Goal: Task Accomplishment & Management: Complete application form

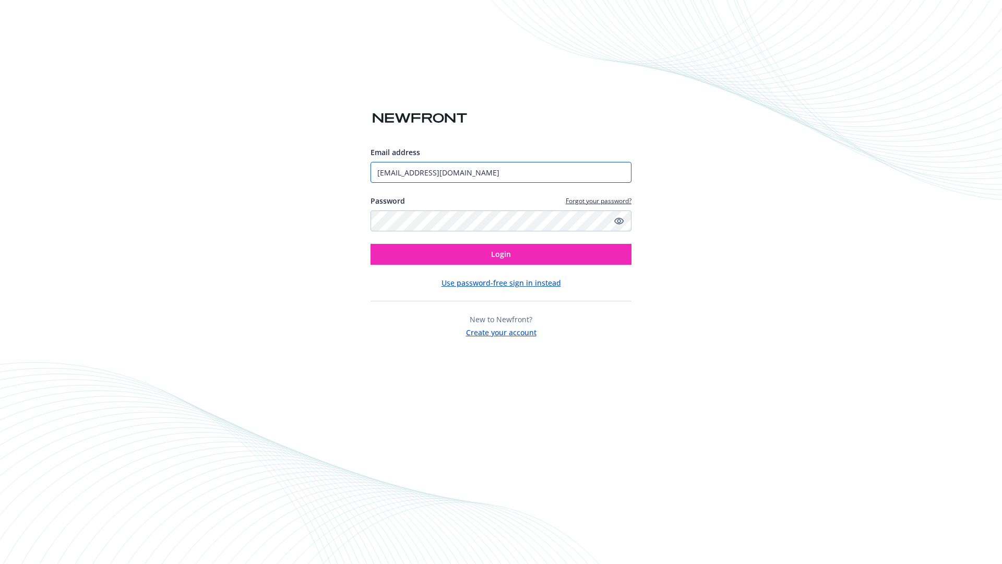
type input "[EMAIL_ADDRESS][DOMAIN_NAME]"
click at [501, 254] on span "Login" at bounding box center [501, 254] width 20 height 10
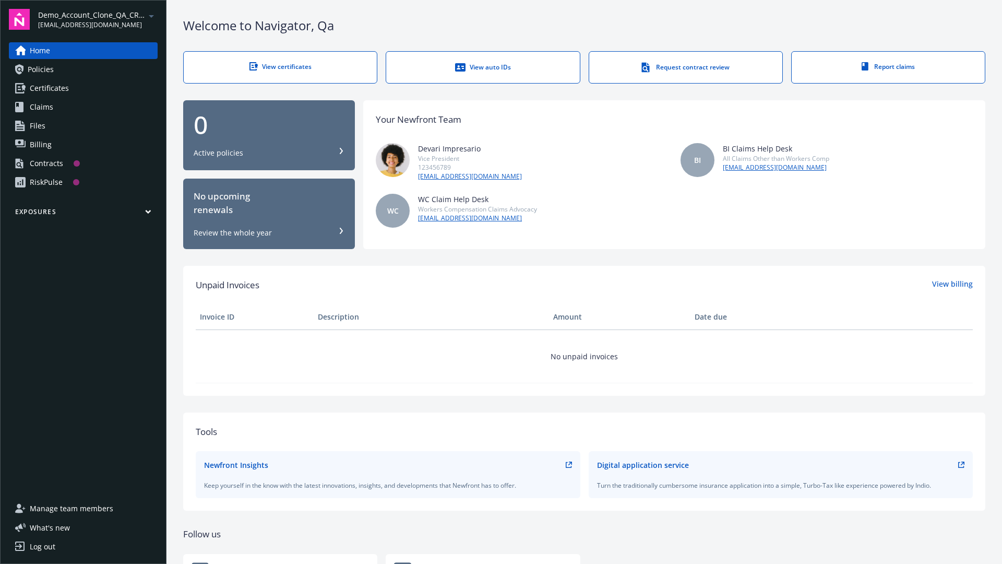
click at [98, 19] on span "Demo_Account_Clone_QA_CR_Tests_Prospect" at bounding box center [91, 14] width 107 height 11
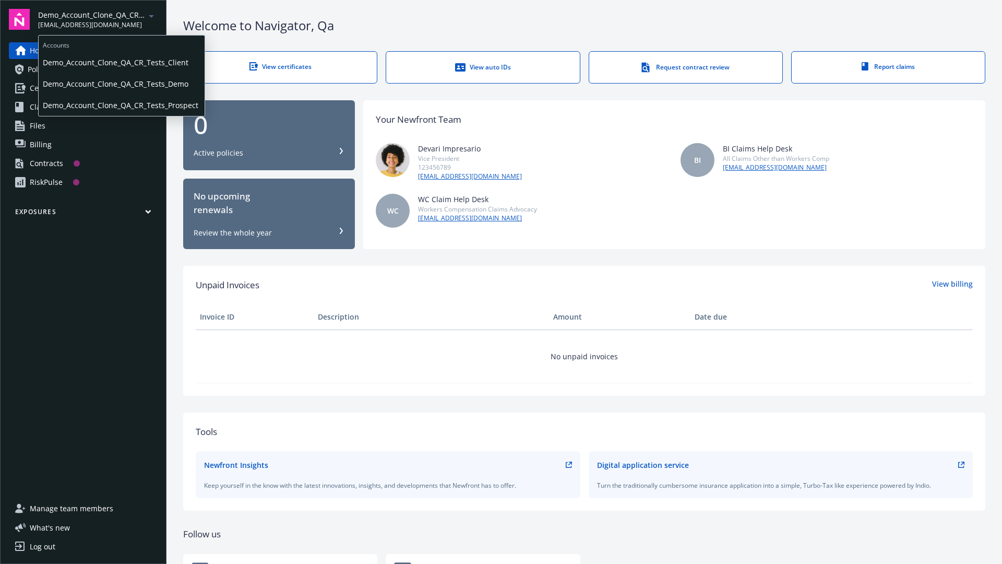
click at [121, 62] on span "Demo_Account_Clone_QA_CR_Tests_Client" at bounding box center [122, 62] width 158 height 21
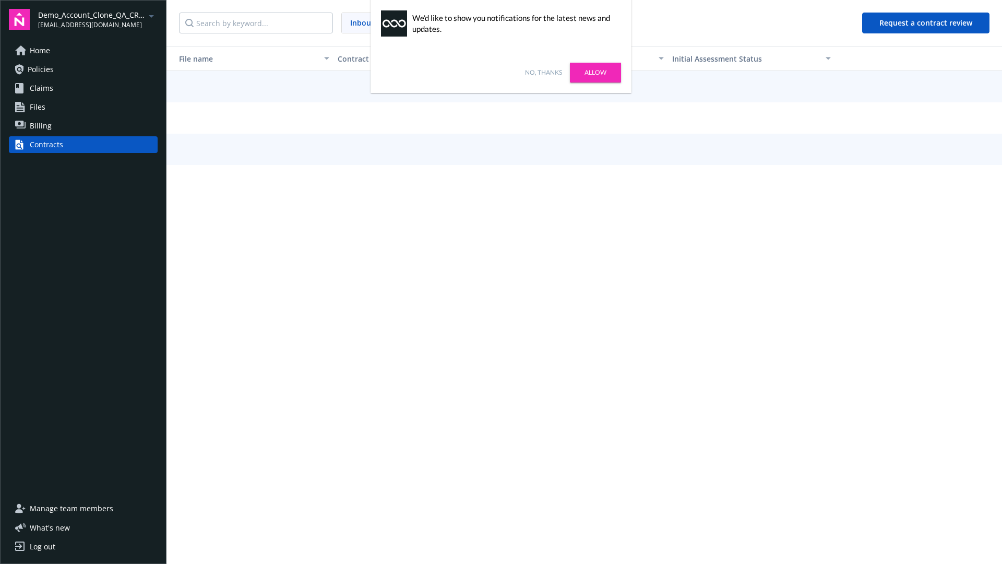
click at [543, 73] on link "No, thanks" at bounding box center [543, 72] width 37 height 9
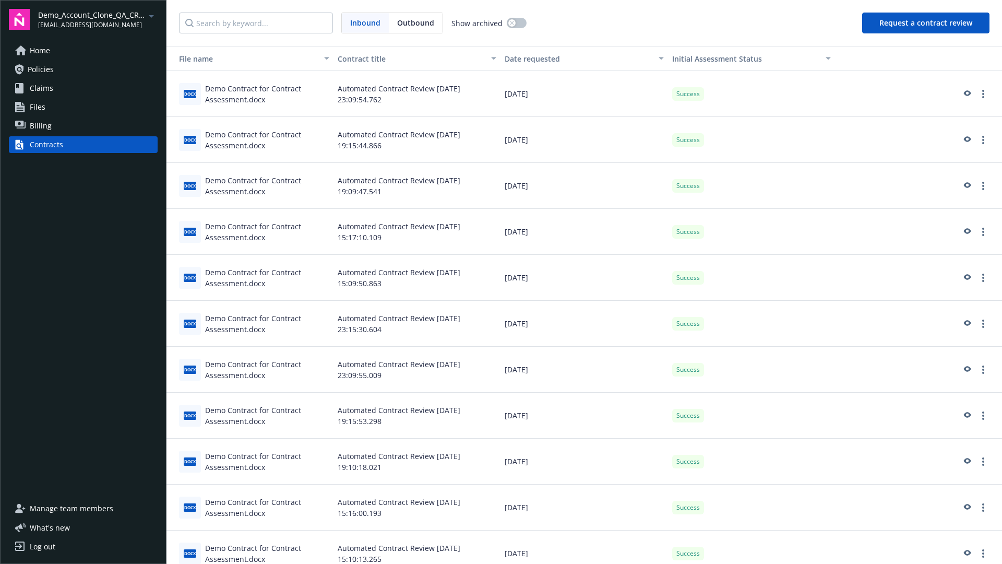
click at [927, 23] on button "Request a contract review" at bounding box center [925, 23] width 127 height 21
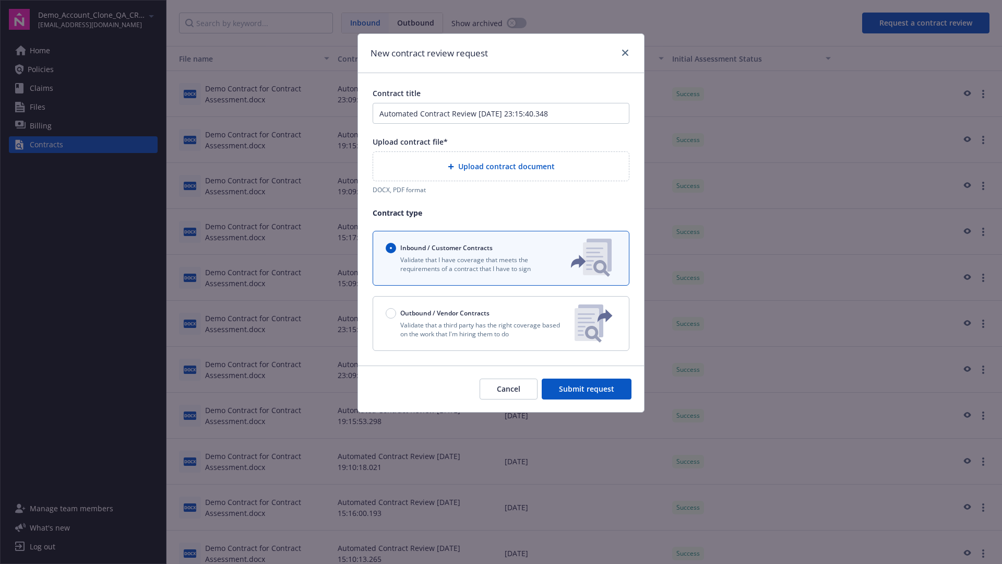
type input "Automated Contract Review 10-14-2025 23:15:40.348"
click at [501, 323] on p "Validate that a third party has the right coverage based on the work that I'm h…" at bounding box center [476, 330] width 181 height 18
radio input "false"
radio input "true"
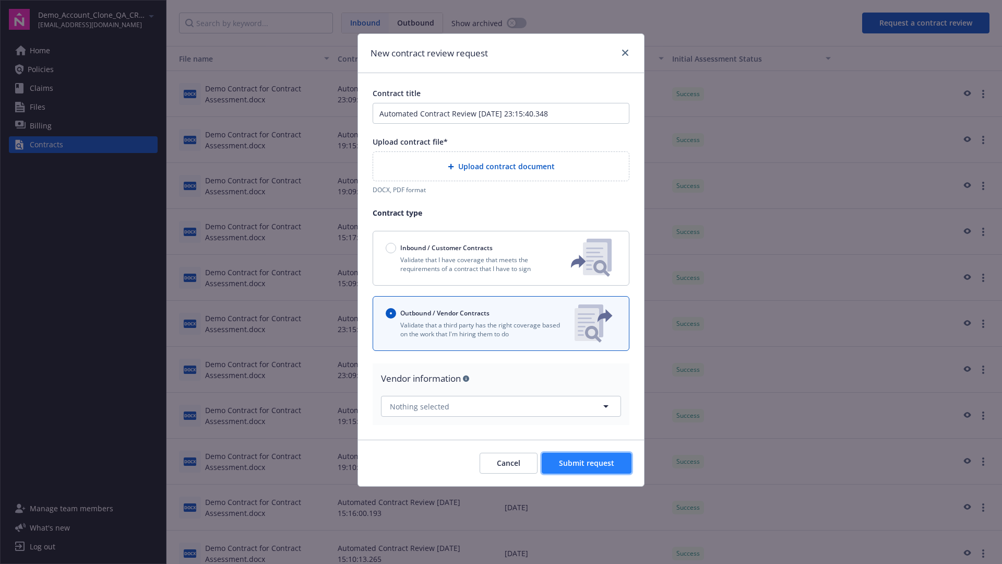
click at [587, 458] on span "Submit request" at bounding box center [586, 463] width 55 height 10
